Goal: Check status: Check status

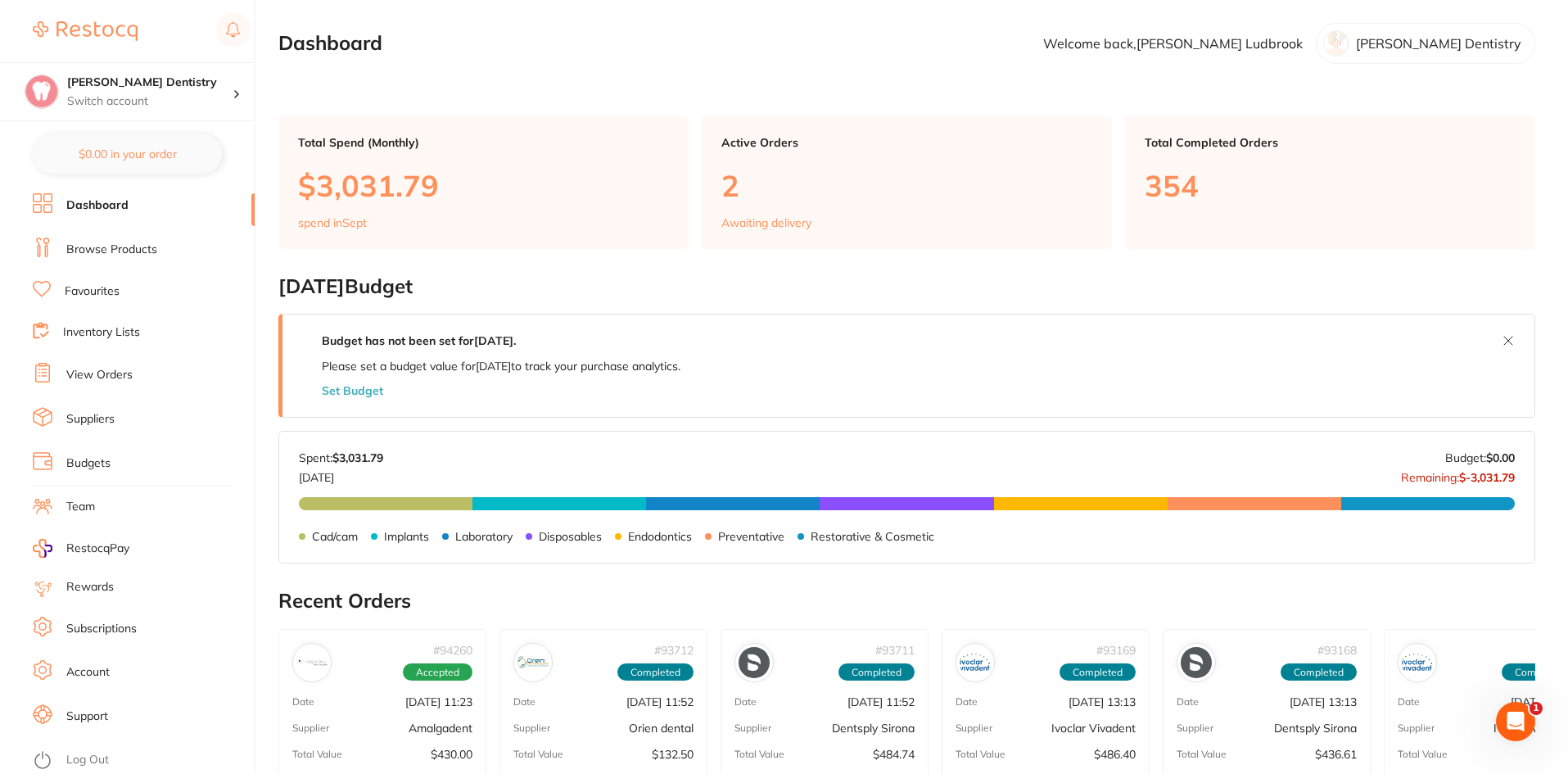
click at [98, 377] on link "View Orders" at bounding box center [100, 375] width 66 height 17
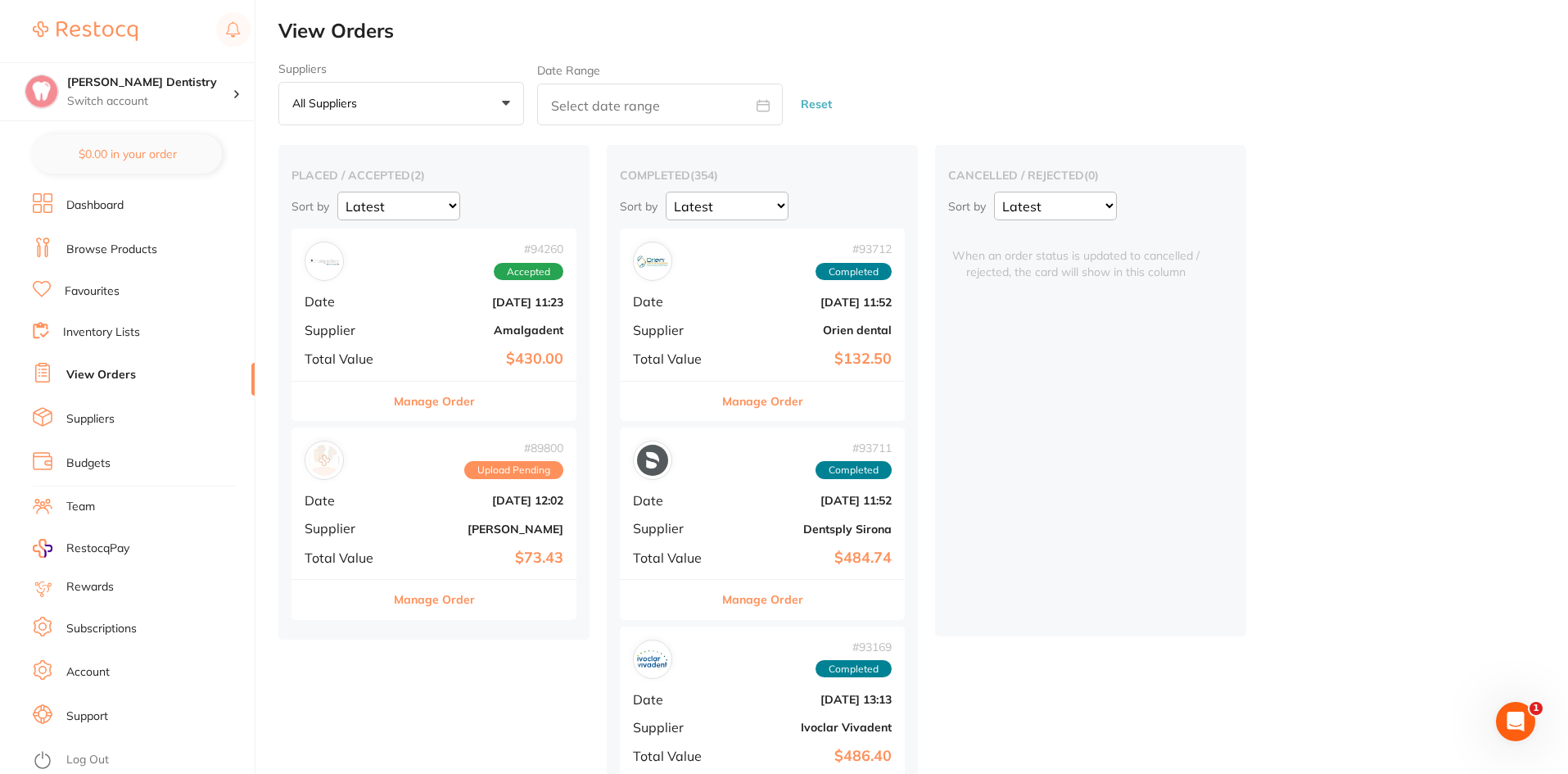
click at [418, 395] on button "Manage Order" at bounding box center [434, 401] width 81 height 39
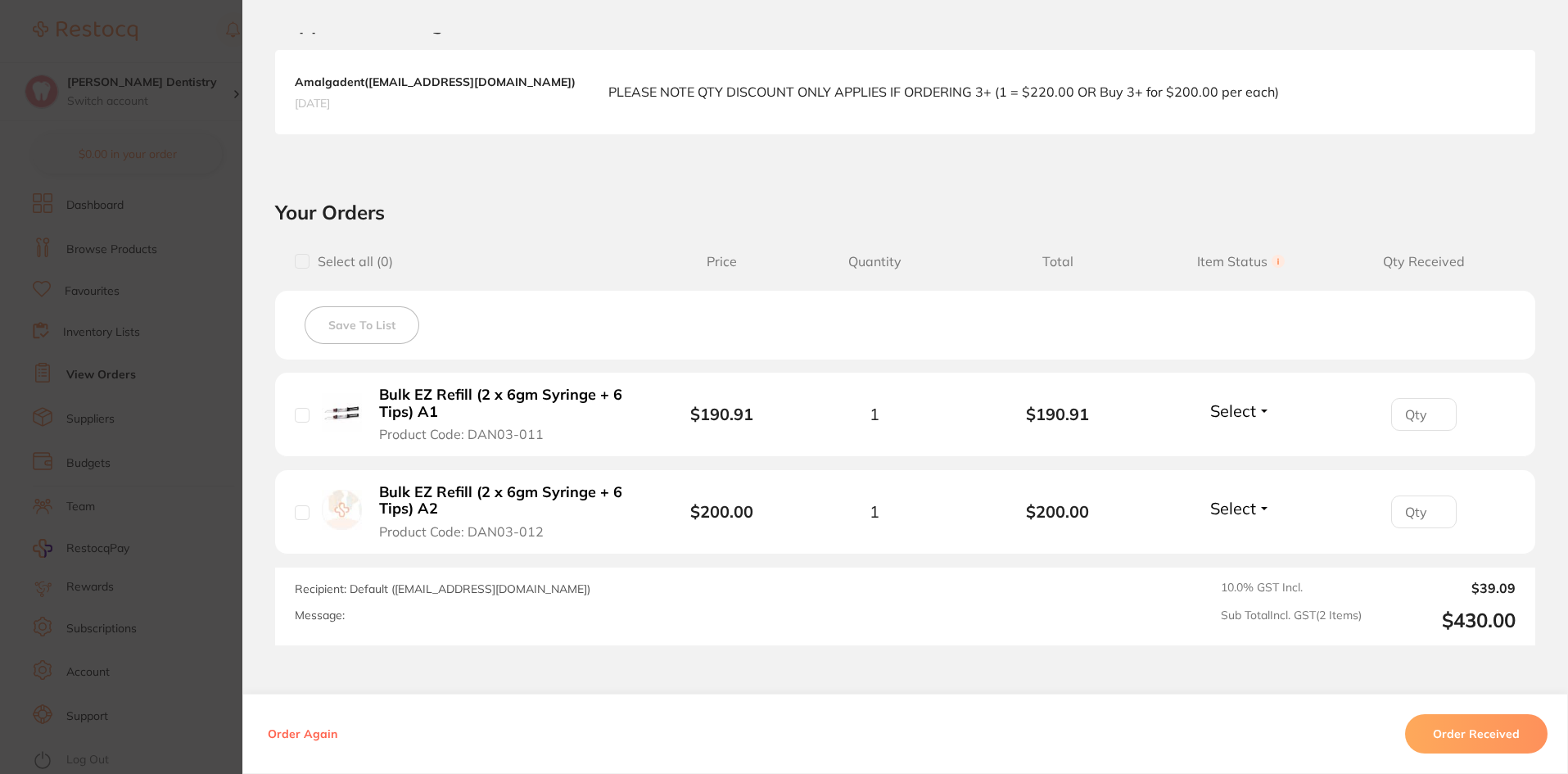
scroll to position [409, 0]
click at [1252, 400] on span "Select" at bounding box center [1233, 408] width 46 height 21
click at [1243, 431] on ul "Received Back Order" at bounding box center [1241, 457] width 63 height 63
click at [1255, 412] on button "Select" at bounding box center [1240, 408] width 71 height 21
click at [1248, 446] on span "Received" at bounding box center [1241, 443] width 42 height 12
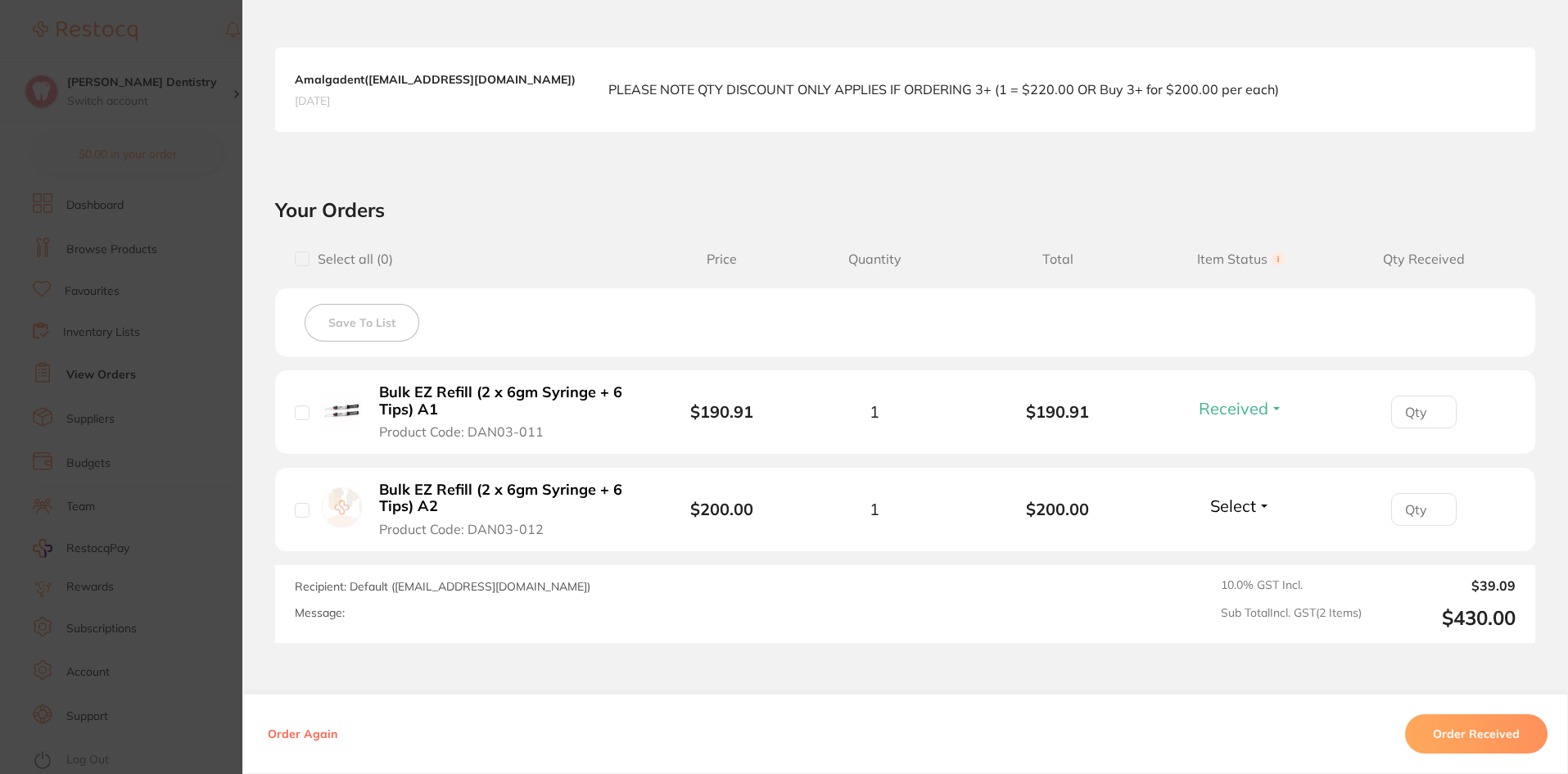
click at [1245, 506] on span "Select" at bounding box center [1233, 506] width 46 height 21
click at [1256, 534] on button "Received" at bounding box center [1241, 541] width 42 height 26
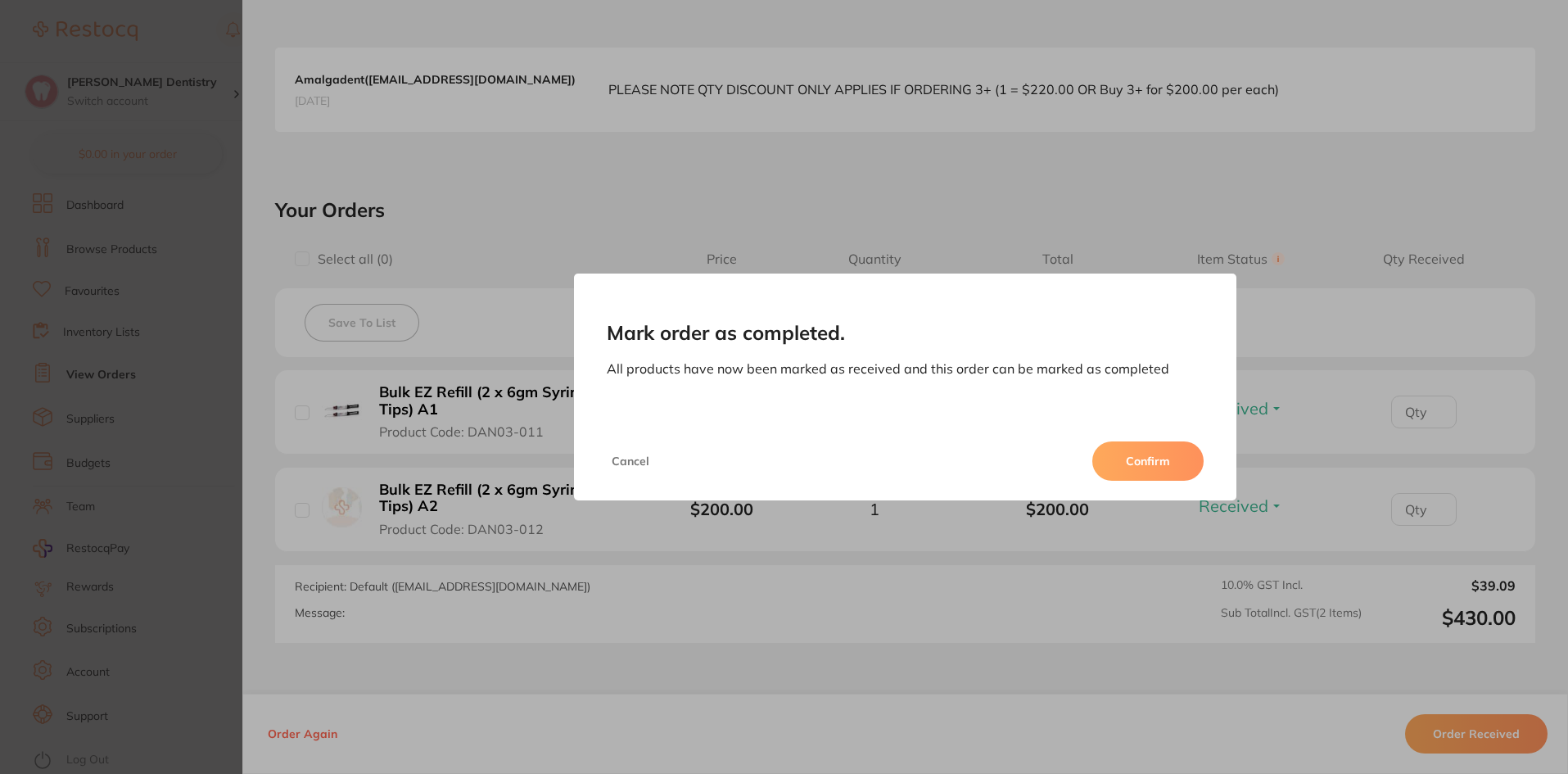
click at [1160, 467] on button "Confirm" at bounding box center [1148, 461] width 111 height 39
